Goal: Task Accomplishment & Management: Use online tool/utility

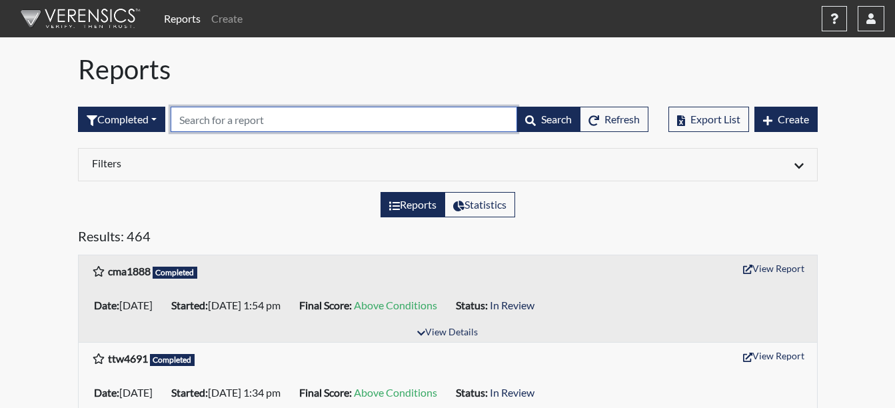
click at [238, 117] on input "text" at bounding box center [344, 119] width 347 height 25
type input "shw"
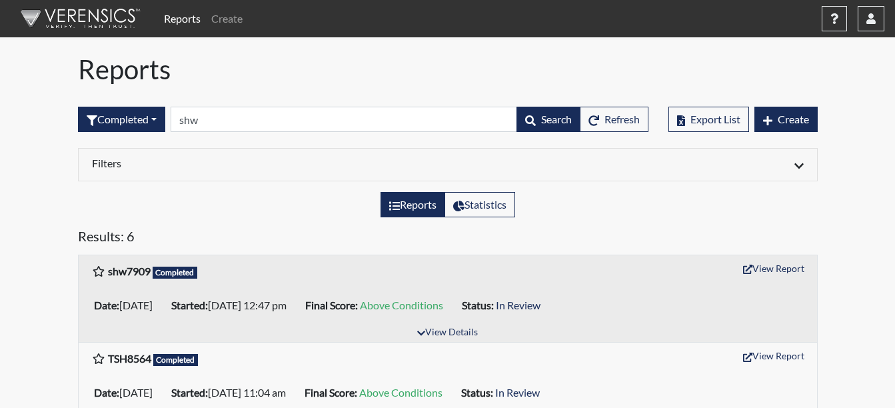
drag, startPoint x: 782, startPoint y: 255, endPoint x: 782, endPoint y: 269, distance: 13.3
click at [782, 269] on button "View Report" at bounding box center [773, 268] width 73 height 21
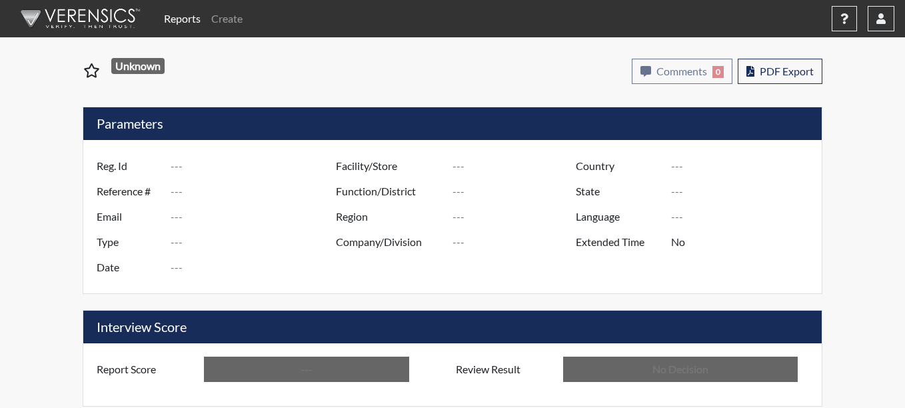
type input "shw7909"
type input "48765"
type input "---"
type input "Corrections Pre-Employment"
type input "[DATE]"
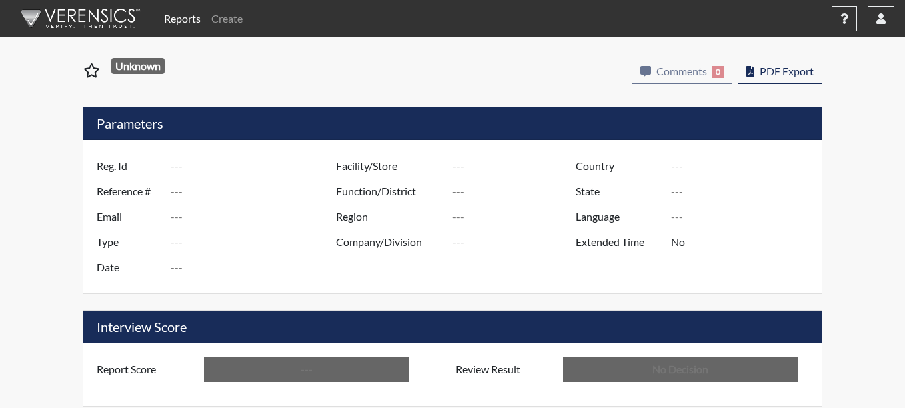
type input "Coastal SP"
type input "[GEOGRAPHIC_DATA]"
type input "[US_STATE]"
type input "English"
type input "Above Conditions"
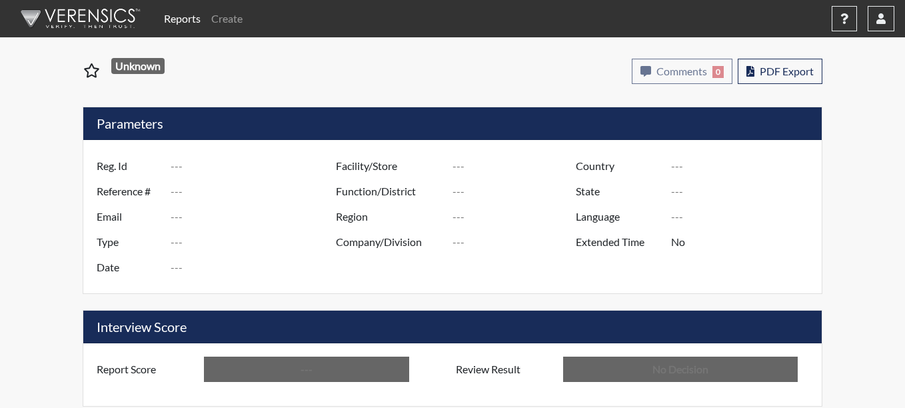
type input "In Review"
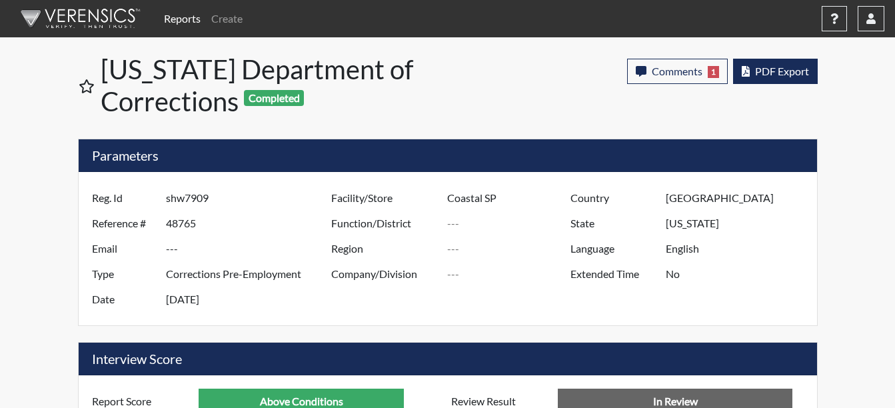
scroll to position [221, 554]
click at [774, 60] on button "PDF Export" at bounding box center [775, 71] width 85 height 25
